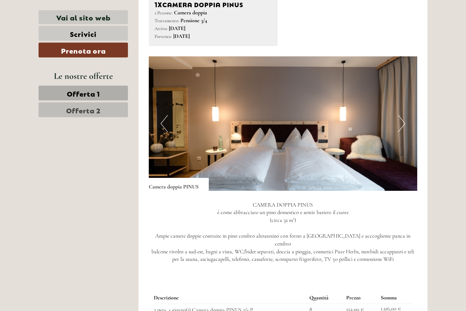
scroll to position [399, 0]
click at [404, 118] on button "Next" at bounding box center [401, 123] width 7 height 17
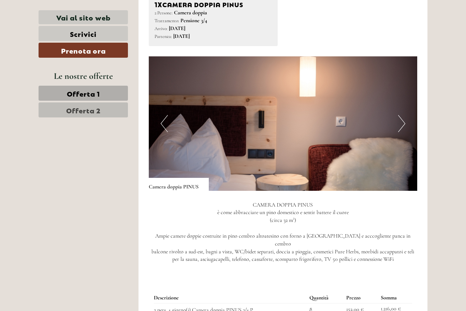
click at [407, 118] on img at bounding box center [283, 123] width 269 height 134
click at [400, 123] on button "Next" at bounding box center [401, 123] width 7 height 17
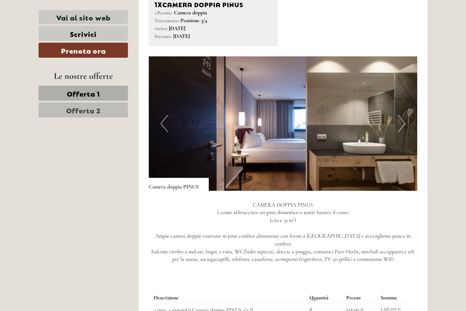
click at [407, 117] on img at bounding box center [283, 123] width 269 height 134
click at [406, 119] on img at bounding box center [283, 123] width 269 height 134
click at [403, 121] on button "Next" at bounding box center [401, 123] width 7 height 17
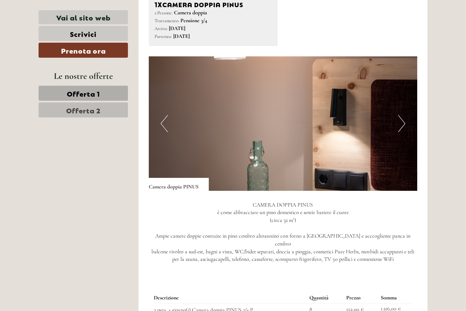
click at [402, 120] on button "Next" at bounding box center [401, 123] width 7 height 17
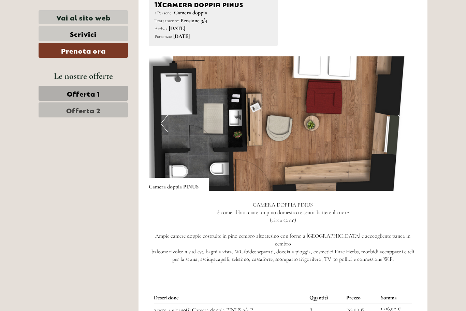
click at [397, 123] on img at bounding box center [283, 123] width 269 height 134
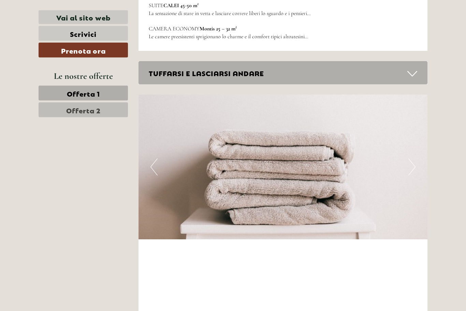
scroll to position [1660, 0]
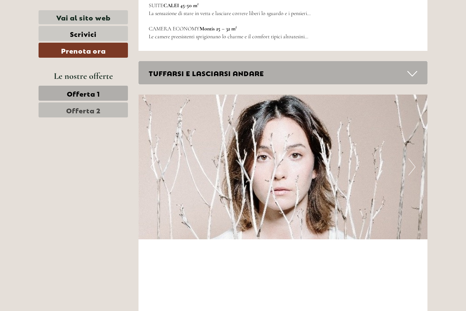
click at [411, 158] on button "Next" at bounding box center [411, 166] width 7 height 17
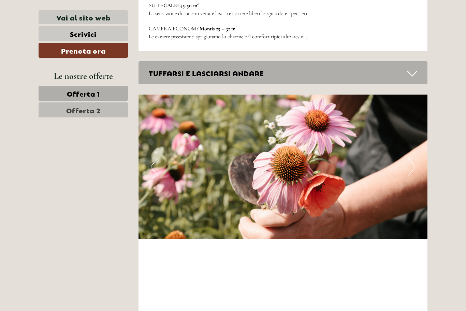
click at [411, 158] on button "Next" at bounding box center [411, 166] width 7 height 17
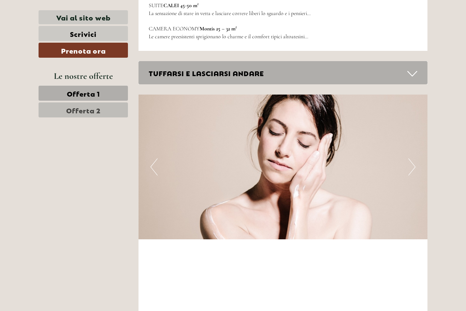
click at [410, 158] on button "Next" at bounding box center [411, 166] width 7 height 17
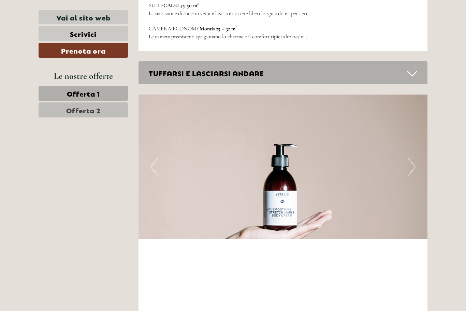
click at [411, 158] on button "Next" at bounding box center [411, 166] width 7 height 17
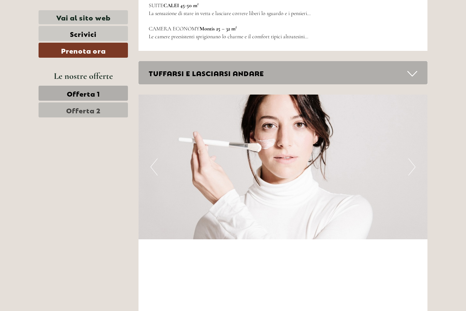
click at [412, 158] on button "Next" at bounding box center [411, 166] width 7 height 17
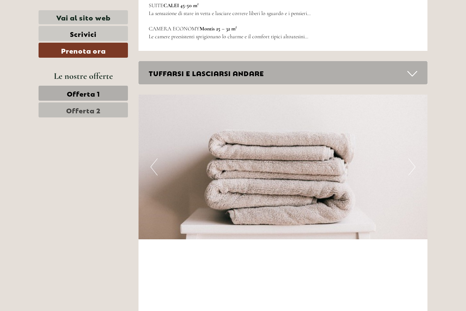
click at [411, 158] on button "Next" at bounding box center [411, 166] width 7 height 17
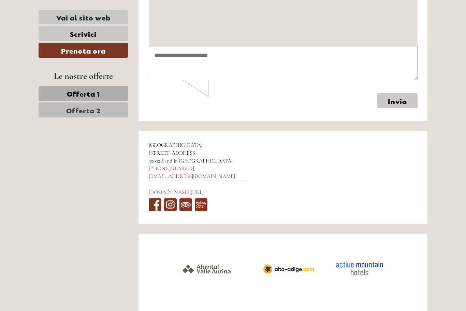
scroll to position [2818, 0]
